Goal: Find specific page/section: Find specific page/section

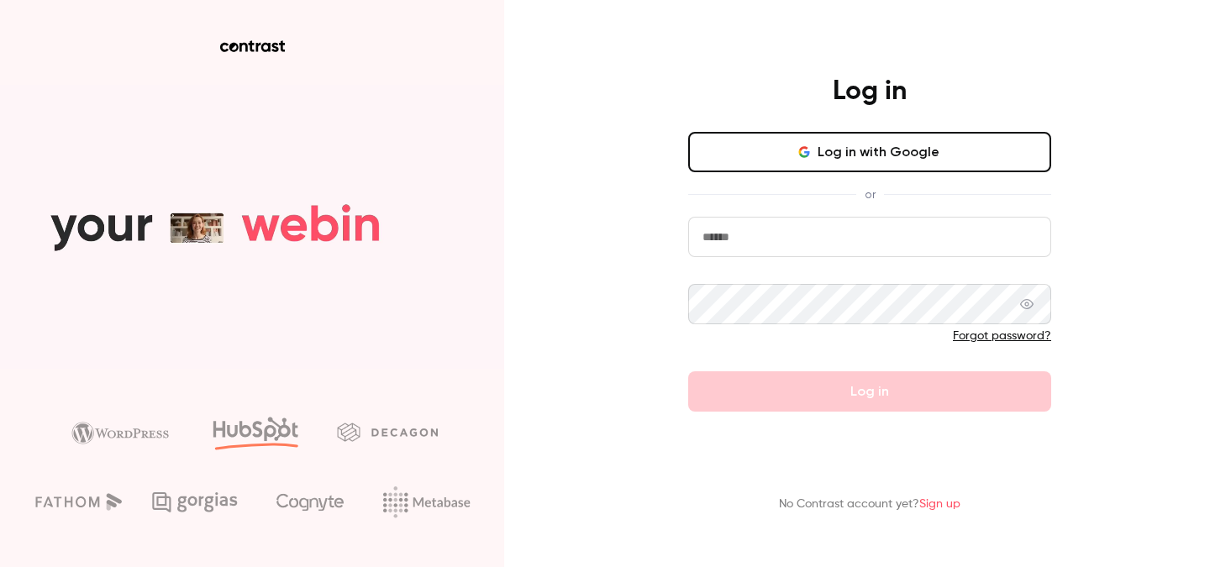
click at [852, 155] on button "Log in with Google" at bounding box center [869, 152] width 363 height 40
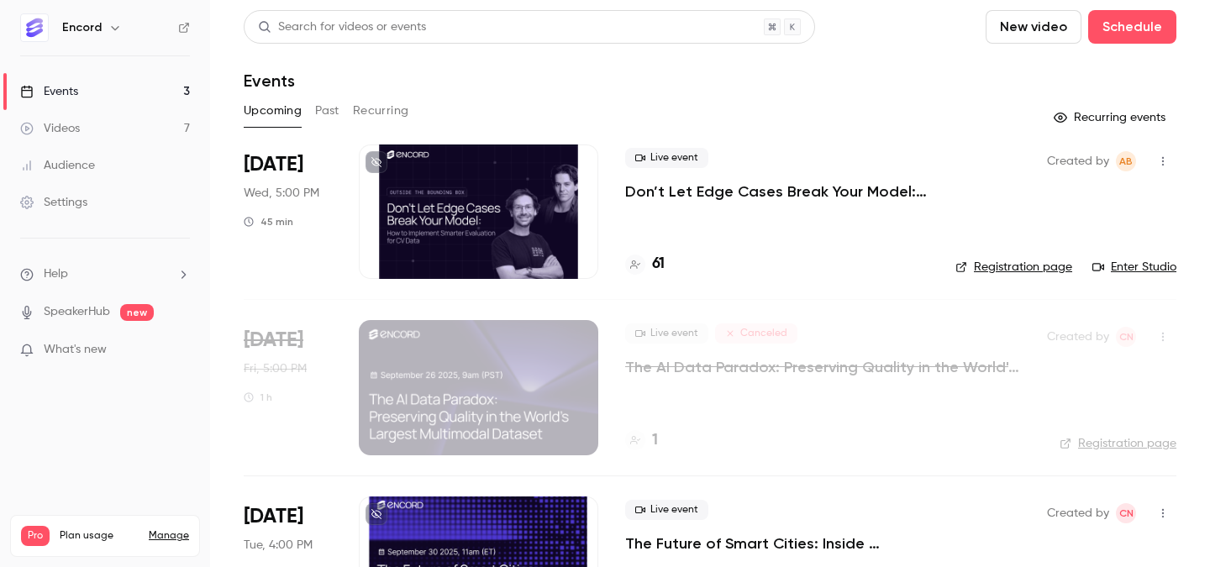
scroll to position [94, 0]
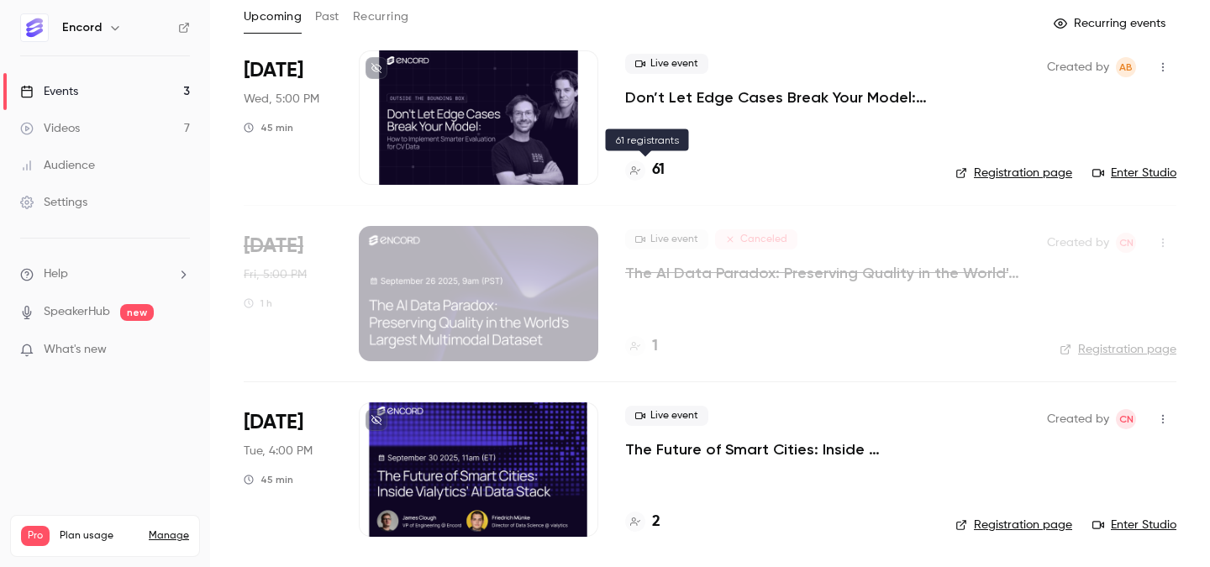
click at [663, 172] on h4 "61" at bounding box center [658, 170] width 13 height 23
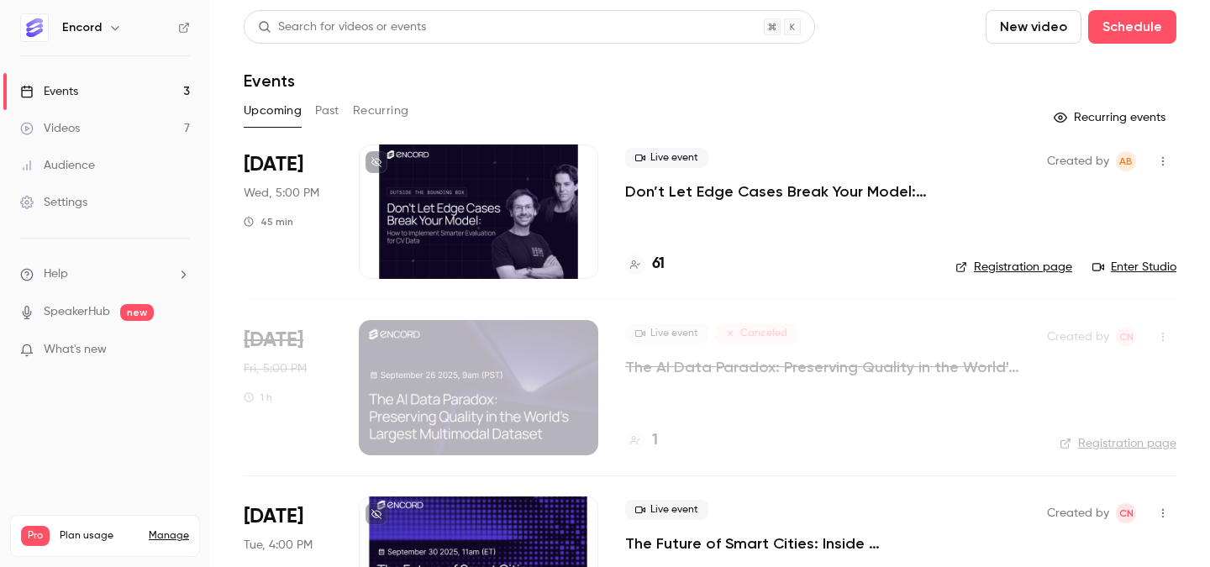
click at [675, 194] on p "Don’t Let Edge Cases Break Your Model: How to Implement Smarter Evaluation for …" at bounding box center [776, 191] width 303 height 20
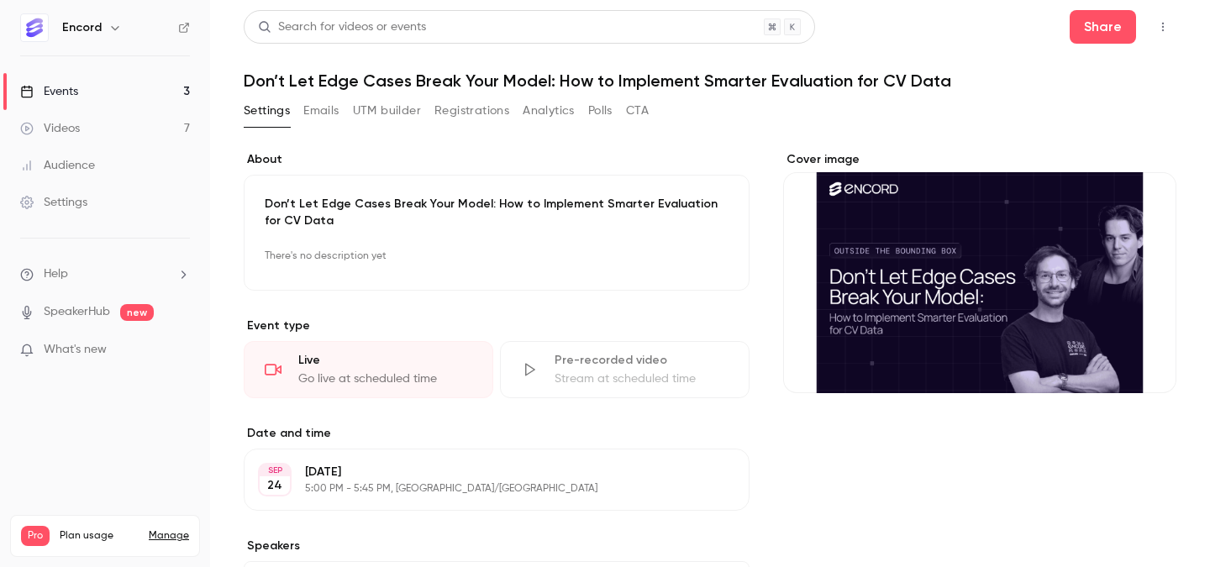
click at [355, 102] on button "UTM builder" at bounding box center [387, 110] width 68 height 27
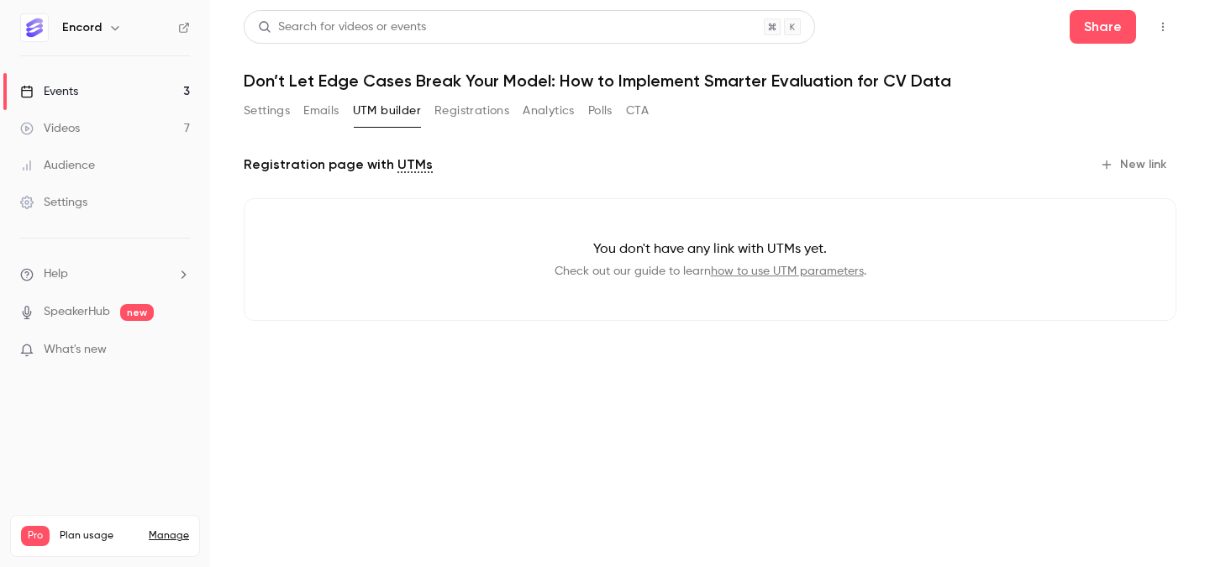
click at [310, 103] on button "Emails" at bounding box center [320, 110] width 35 height 27
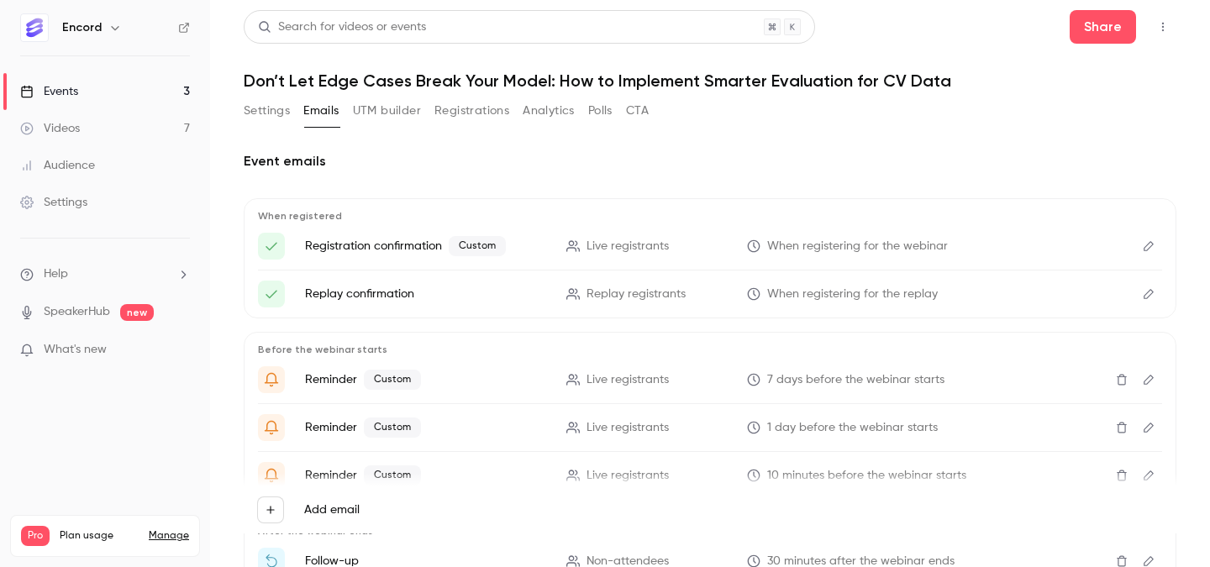
click at [120, 87] on link "Events 3" at bounding box center [105, 91] width 210 height 37
